Goal: Information Seeking & Learning: Learn about a topic

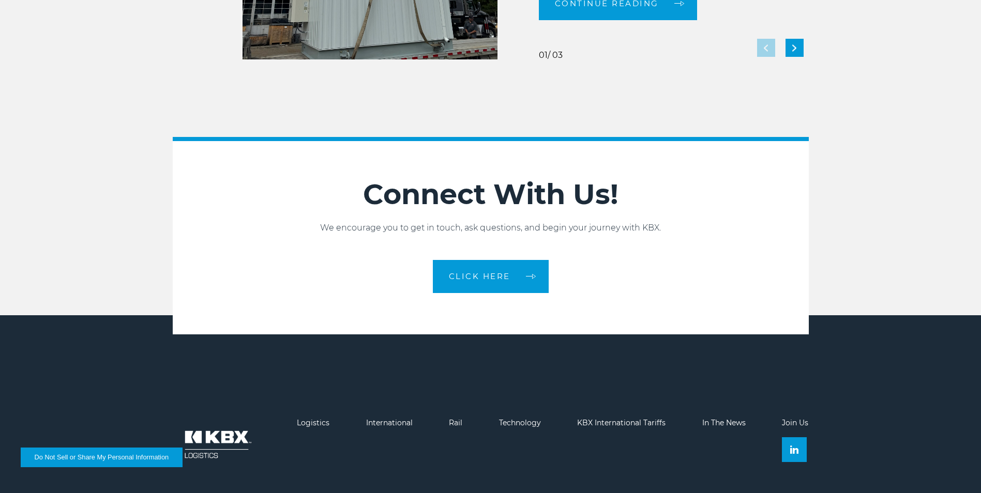
scroll to position [2300, 0]
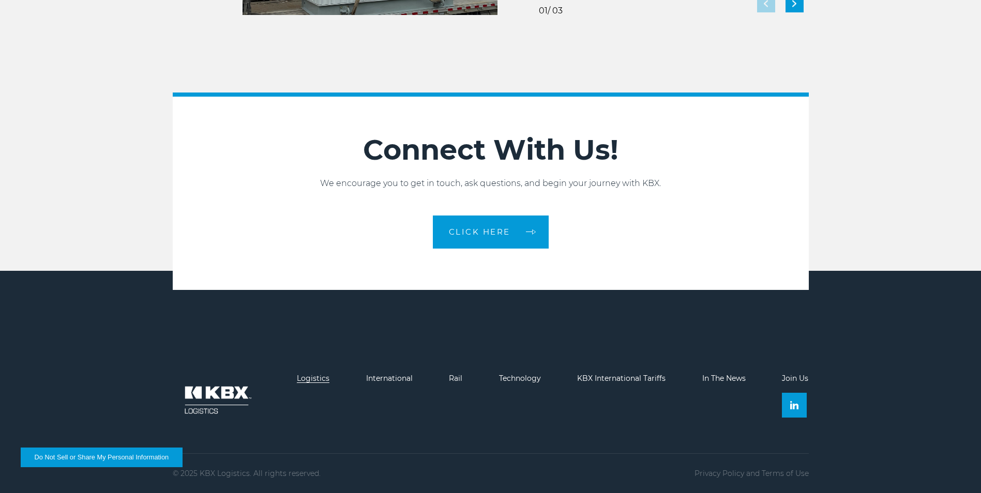
click at [314, 377] on link "Logistics" at bounding box center [313, 378] width 33 height 9
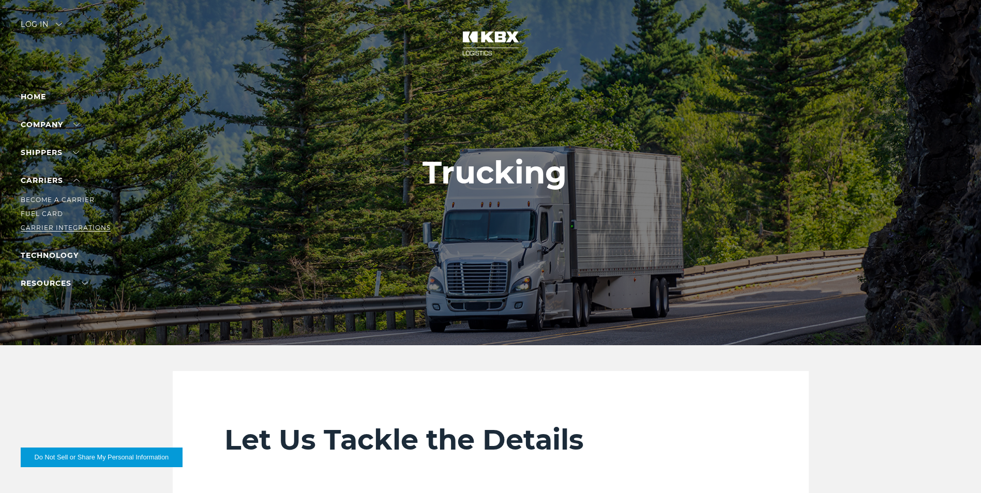
click at [83, 224] on link "Carrier Integrations" at bounding box center [66, 228] width 90 height 8
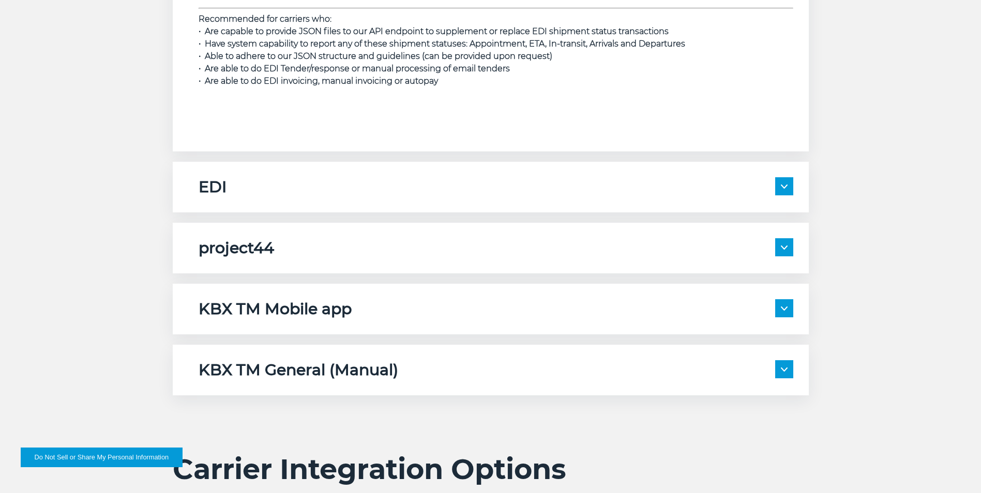
scroll to position [1654, 0]
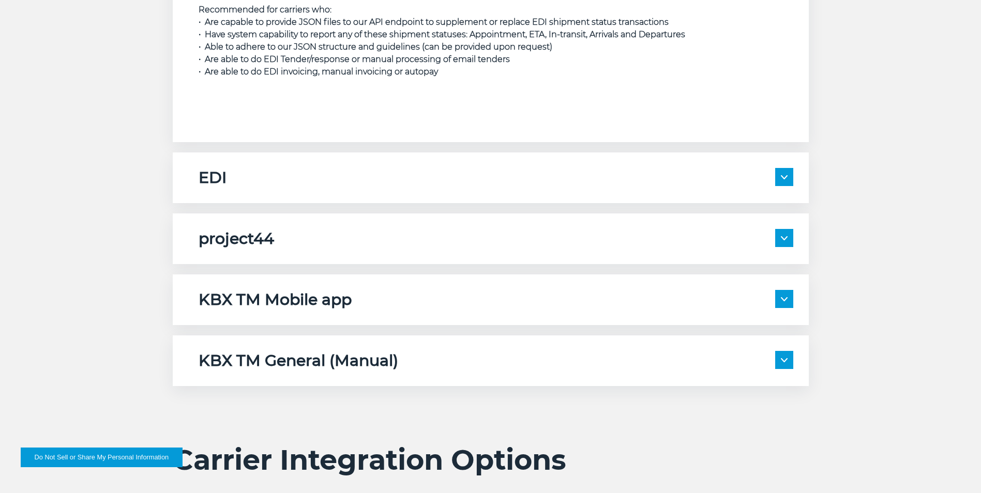
click at [785, 176] on img at bounding box center [784, 177] width 7 height 4
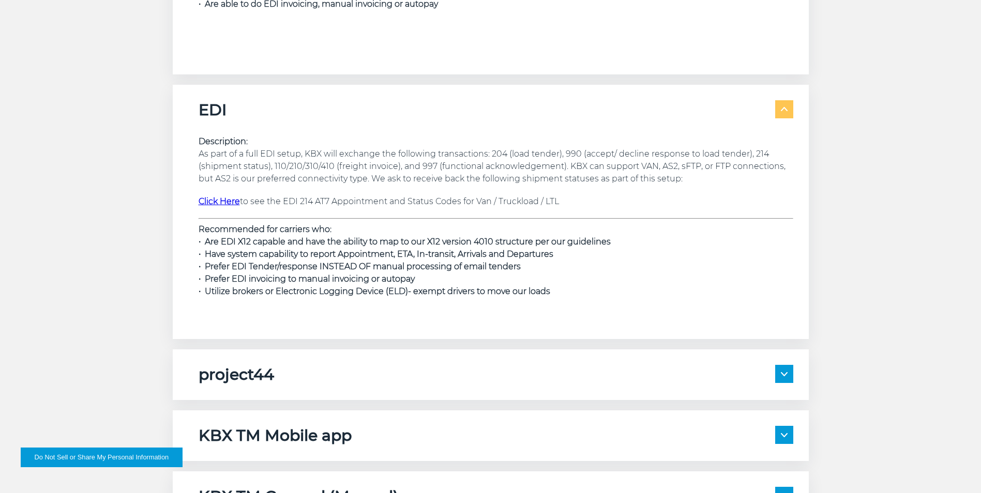
scroll to position [1758, 0]
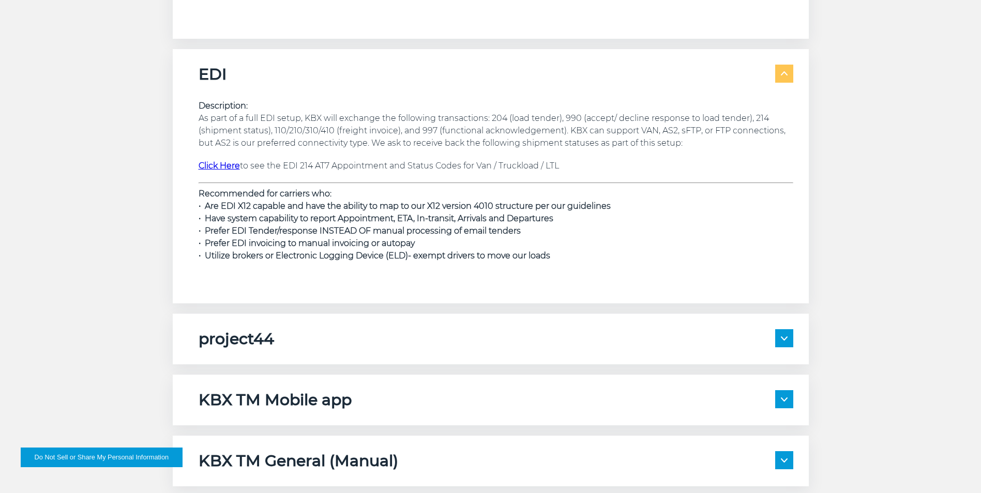
click at [784, 340] on img at bounding box center [784, 339] width 7 height 4
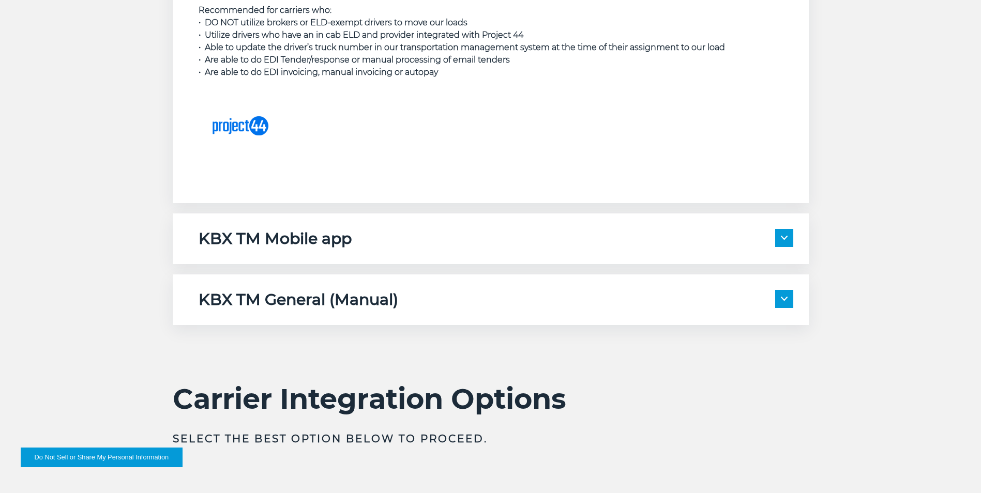
scroll to position [2378, 0]
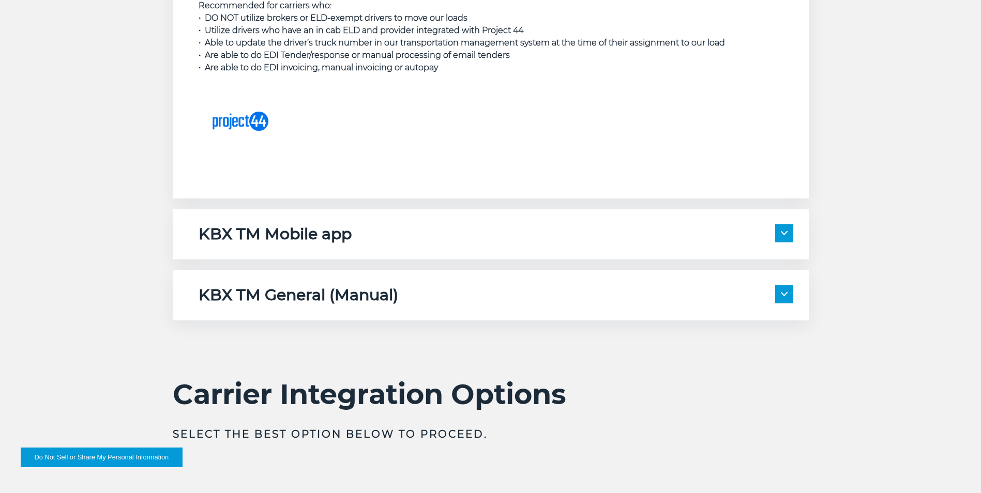
click at [787, 235] on span at bounding box center [784, 233] width 18 height 18
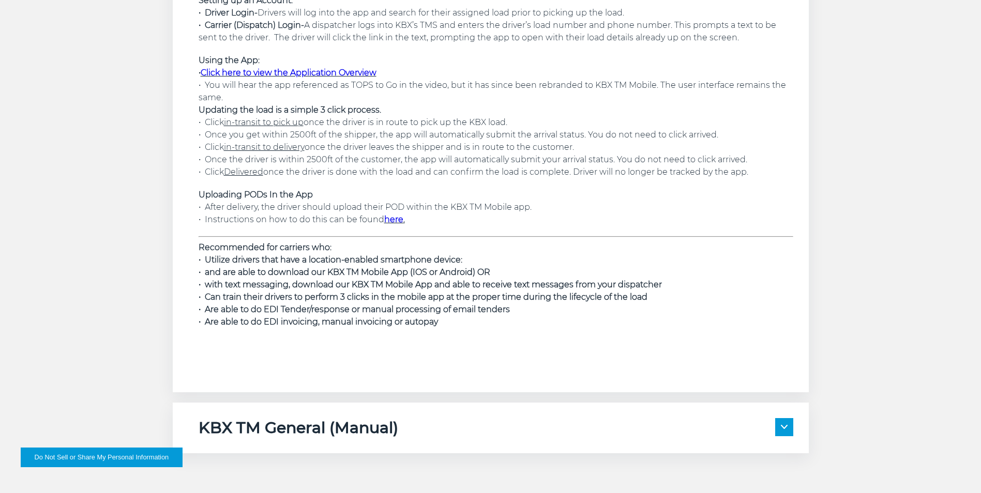
scroll to position [2843, 0]
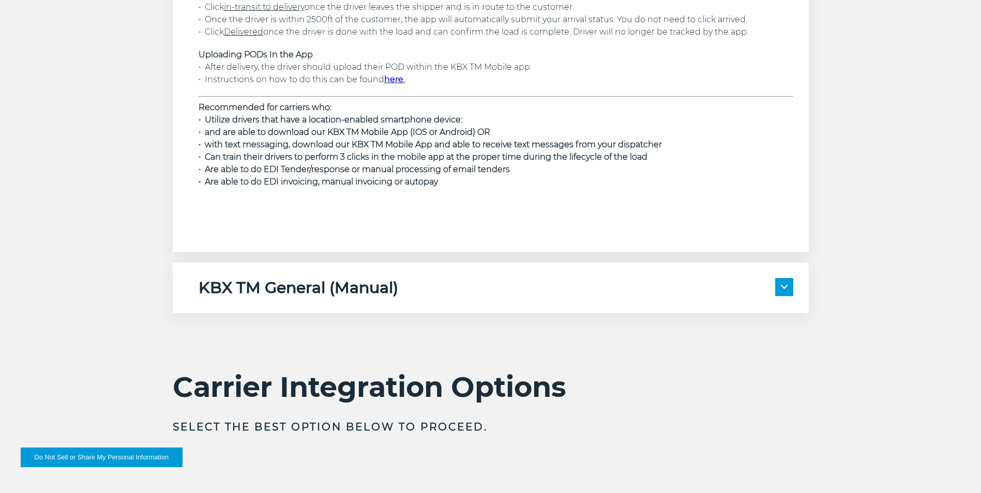
click at [786, 288] on img at bounding box center [784, 287] width 7 height 4
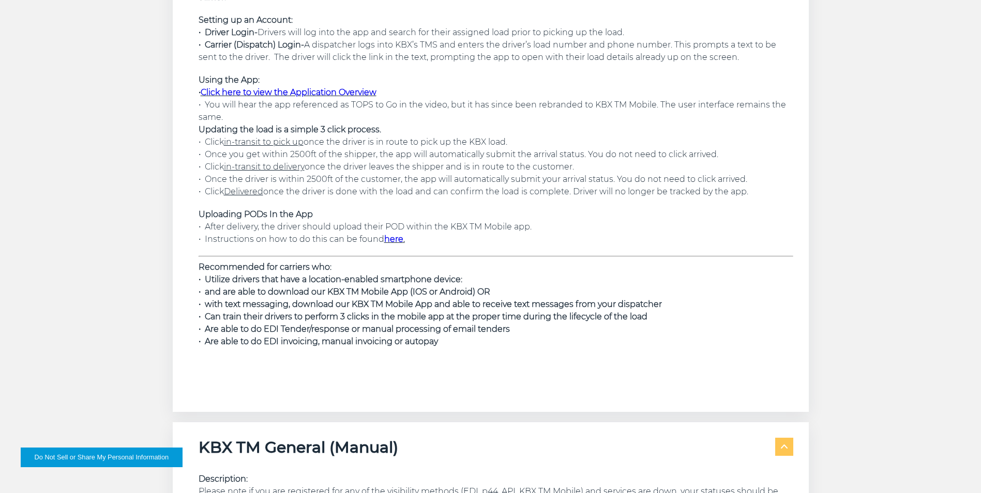
scroll to position [2551, 0]
